Goal: Task Accomplishment & Management: Use online tool/utility

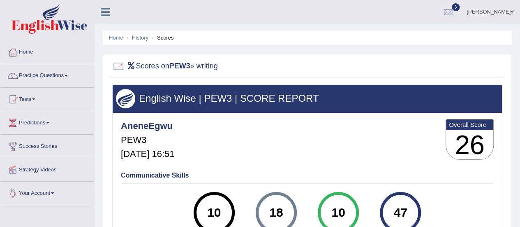
click at [289, 128] on div "AneneEgwu PEW3 Sep 24, 2025, 16:51 Overall Score 26" at bounding box center [307, 141] width 377 height 49
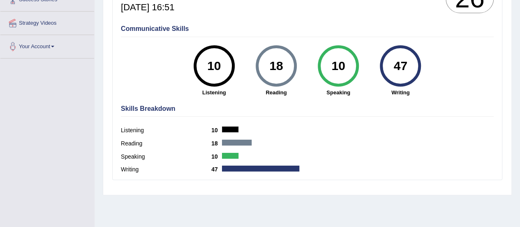
scroll to position [139, 0]
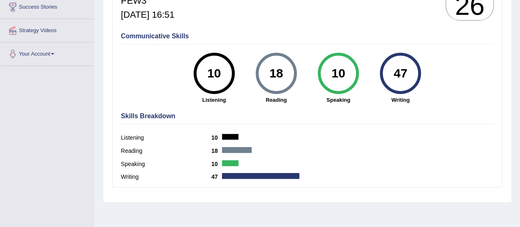
click at [328, 81] on div "10" at bounding box center [338, 73] width 30 height 35
click at [329, 87] on div "10" at bounding box center [338, 73] width 41 height 41
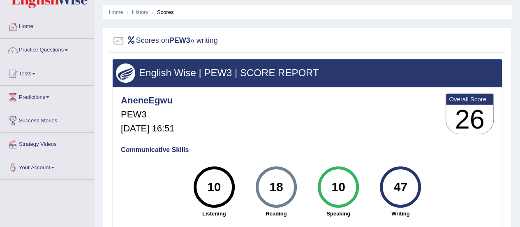
scroll to position [24, 0]
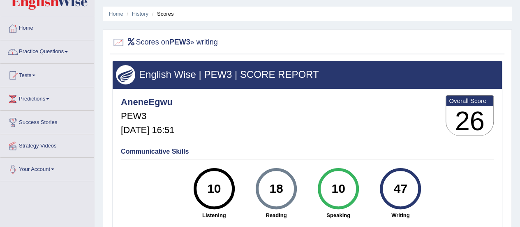
click at [65, 52] on link "Practice Questions" at bounding box center [47, 50] width 94 height 21
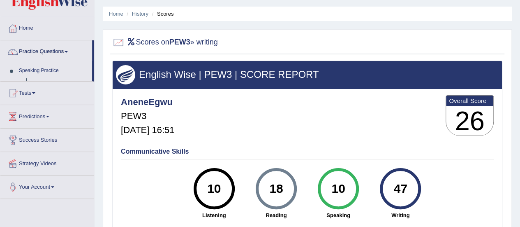
click at [65, 52] on link "Practice Questions" at bounding box center [46, 50] width 92 height 21
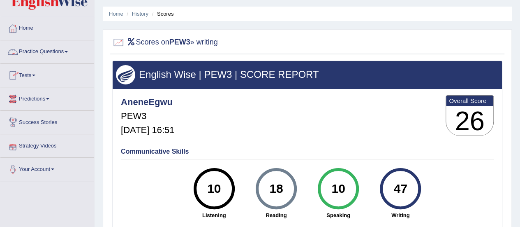
click at [65, 54] on link "Practice Questions" at bounding box center [47, 50] width 94 height 21
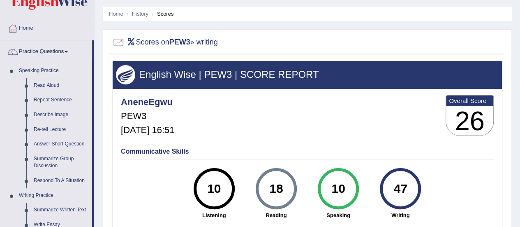
click at [70, 53] on link "Practice Questions" at bounding box center [46, 50] width 92 height 21
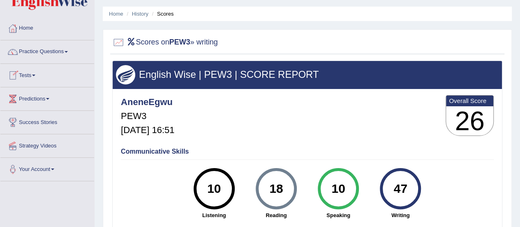
click at [37, 76] on link "Tests" at bounding box center [47, 74] width 94 height 21
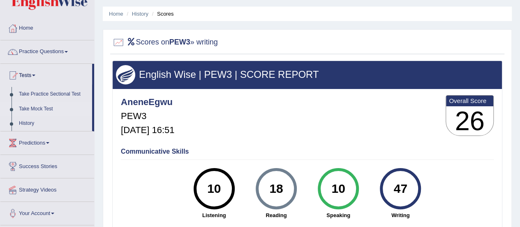
click at [36, 109] on link "Take Mock Test" at bounding box center [53, 109] width 77 height 15
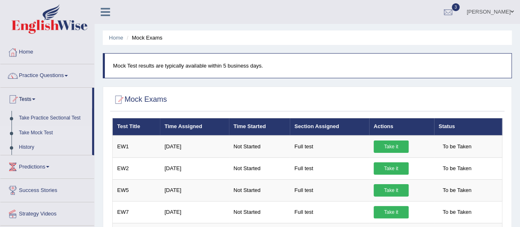
click at [48, 117] on link "Take Practice Sectional Test" at bounding box center [53, 118] width 77 height 15
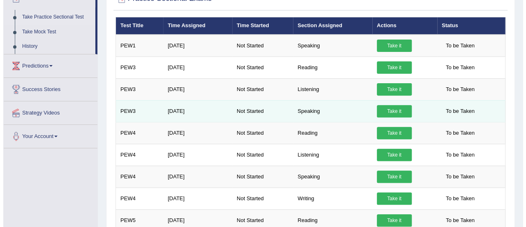
scroll to position [115, 0]
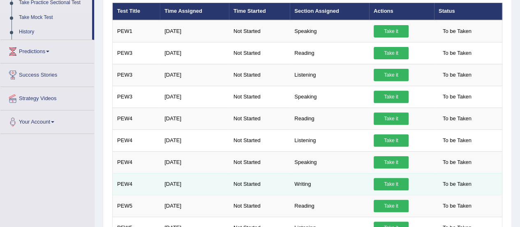
click at [309, 181] on td "Writing" at bounding box center [329, 184] width 79 height 22
click at [399, 181] on link "Take it" at bounding box center [391, 184] width 35 height 12
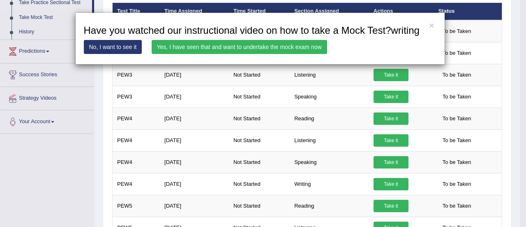
click at [288, 52] on link "Yes, I have seen that and want to undertake the mock exam now" at bounding box center [240, 47] width 176 height 14
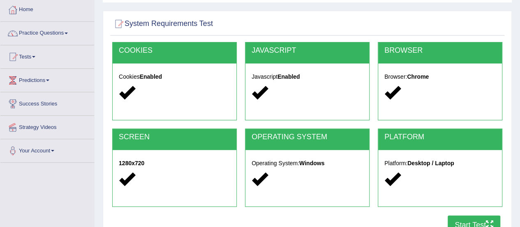
scroll to position [49, 0]
